Goal: Task Accomplishment & Management: Manage account settings

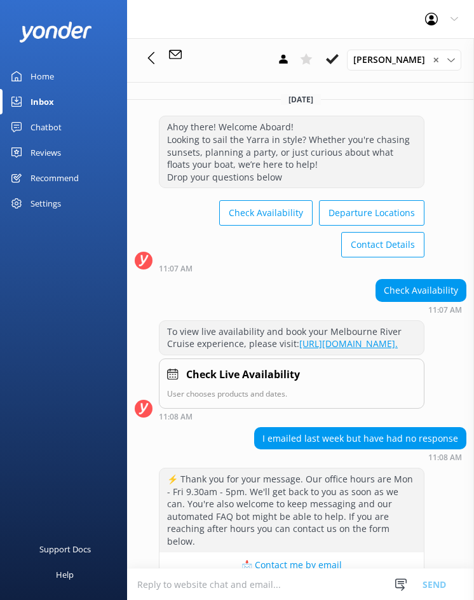
scroll to position [230, 0]
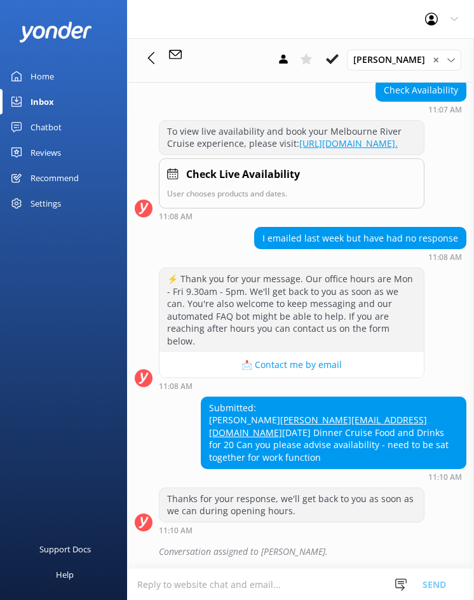
click at [60, 102] on link "Inbox" at bounding box center [63, 101] width 127 height 25
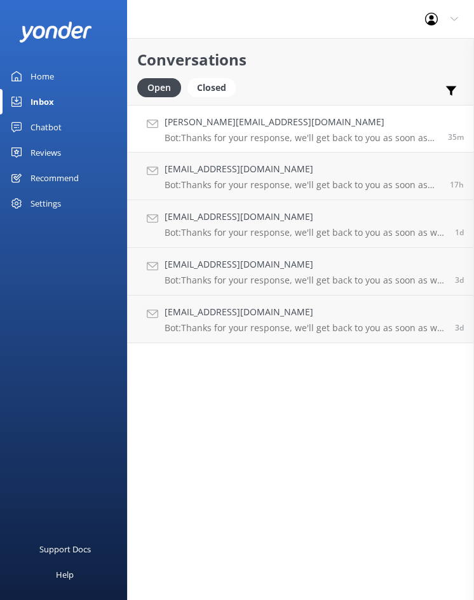
click at [240, 135] on p "Bot: Thanks for your response, we'll get back to you as soon as we can during o…" at bounding box center [302, 137] width 274 height 11
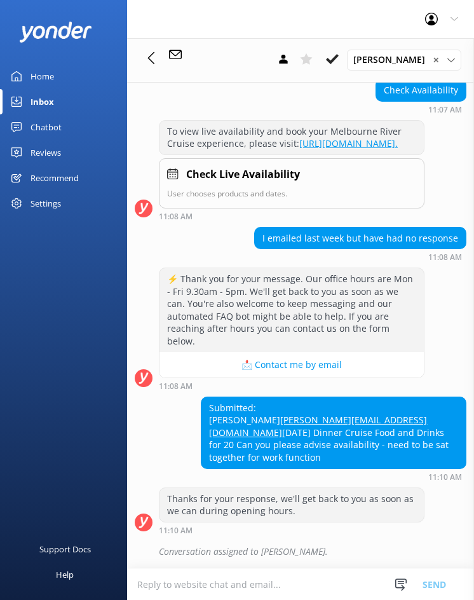
scroll to position [250, 0]
drag, startPoint x: 268, startPoint y: 450, endPoint x: 187, endPoint y: 371, distance: 113.2
click at [187, 397] on div "Submitted: [PERSON_NAME] [PERSON_NAME][EMAIL_ADDRESS][DOMAIN_NAME] [DATE] Dinne…" at bounding box center [300, 439] width 347 height 85
copy div "Submitted: [PERSON_NAME] [PERSON_NAME][EMAIL_ADDRESS][DOMAIN_NAME] [DATE] Dinne…"
click at [339, 58] on icon at bounding box center [332, 59] width 13 height 13
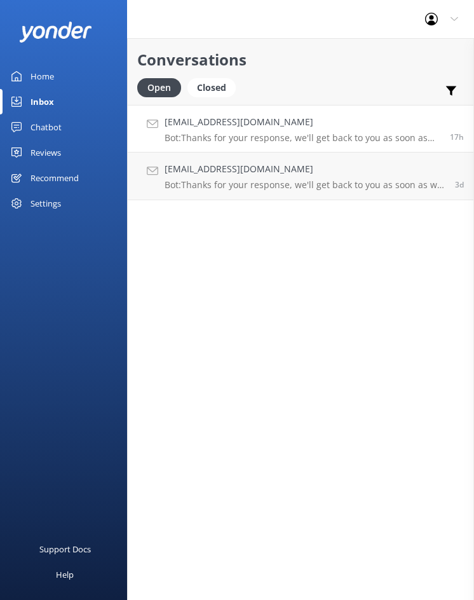
click at [283, 132] on div "[EMAIL_ADDRESS][DOMAIN_NAME] Bot: Thanks for your response, we'll get back to y…" at bounding box center [303, 128] width 276 height 27
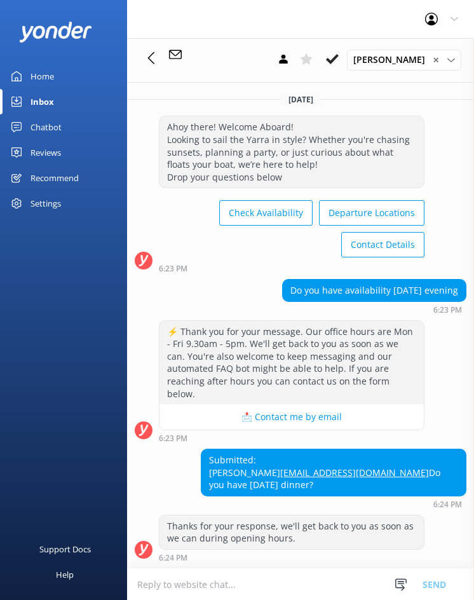
scroll to position [74, 0]
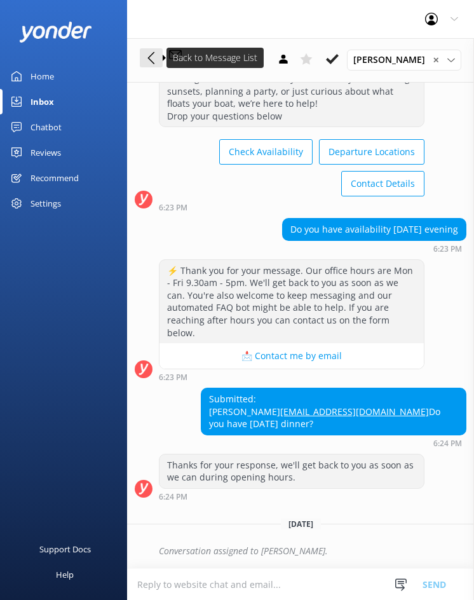
click at [160, 53] on button at bounding box center [151, 57] width 23 height 19
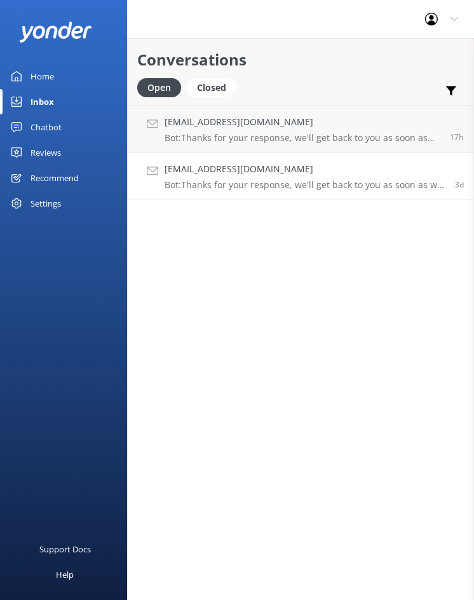
click at [189, 179] on div "[EMAIL_ADDRESS][DOMAIN_NAME] Bot: Thanks for your response, we'll get back to y…" at bounding box center [305, 176] width 281 height 28
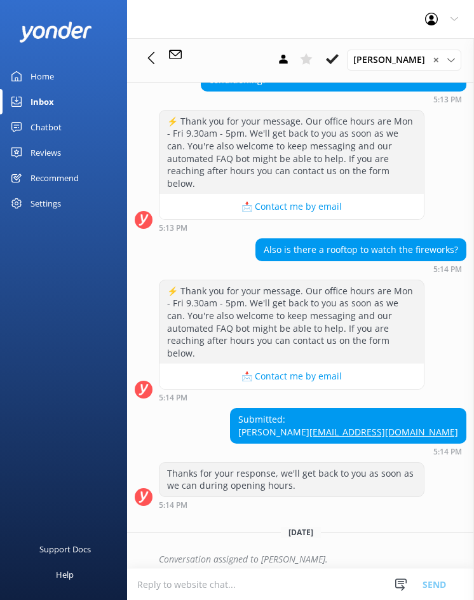
scroll to position [243, 0]
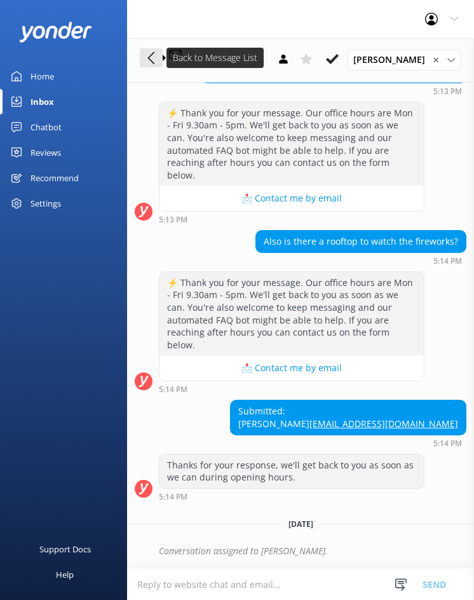
click at [147, 58] on icon at bounding box center [151, 57] width 13 height 13
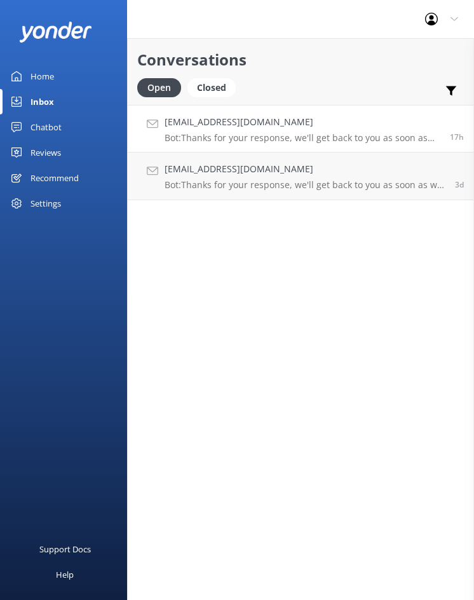
click at [216, 139] on p "Bot: Thanks for your response, we'll get back to you as soon as we can during o…" at bounding box center [303, 137] width 276 height 11
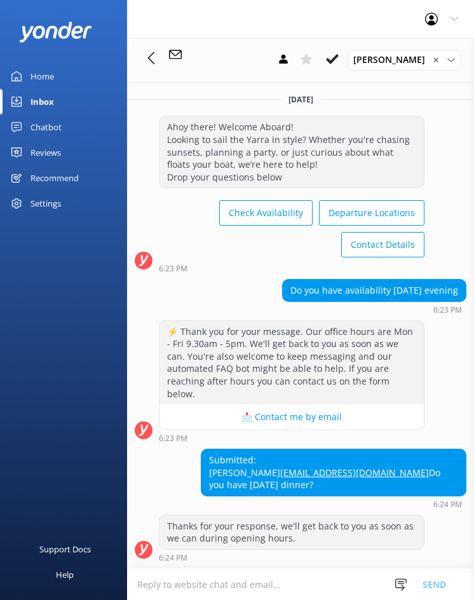
scroll to position [74, 0]
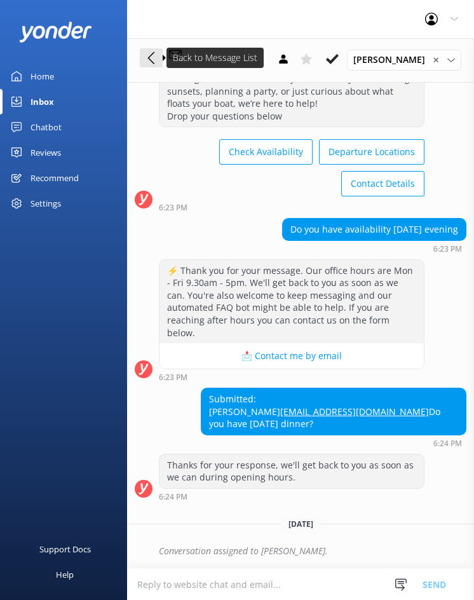
click at [153, 57] on icon at bounding box center [151, 57] width 13 height 13
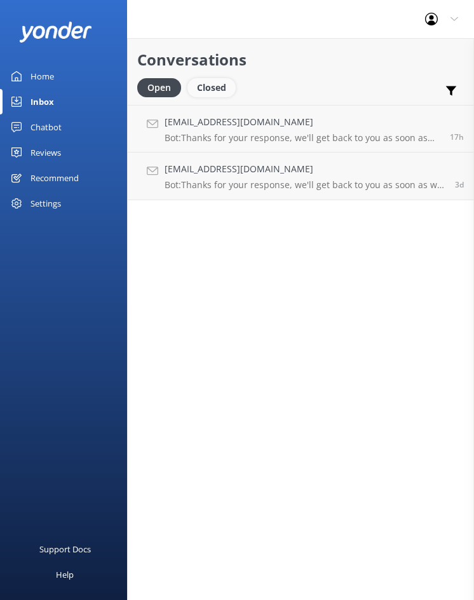
click at [224, 85] on div "Closed" at bounding box center [211, 87] width 48 height 19
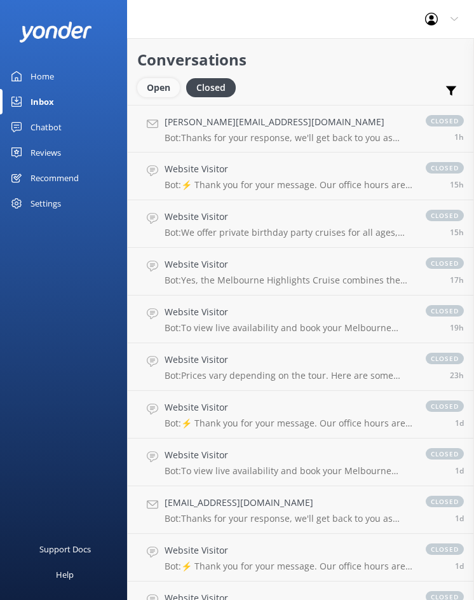
click at [172, 82] on div "Open" at bounding box center [158, 87] width 43 height 19
